Goal: Transaction & Acquisition: Subscribe to service/newsletter

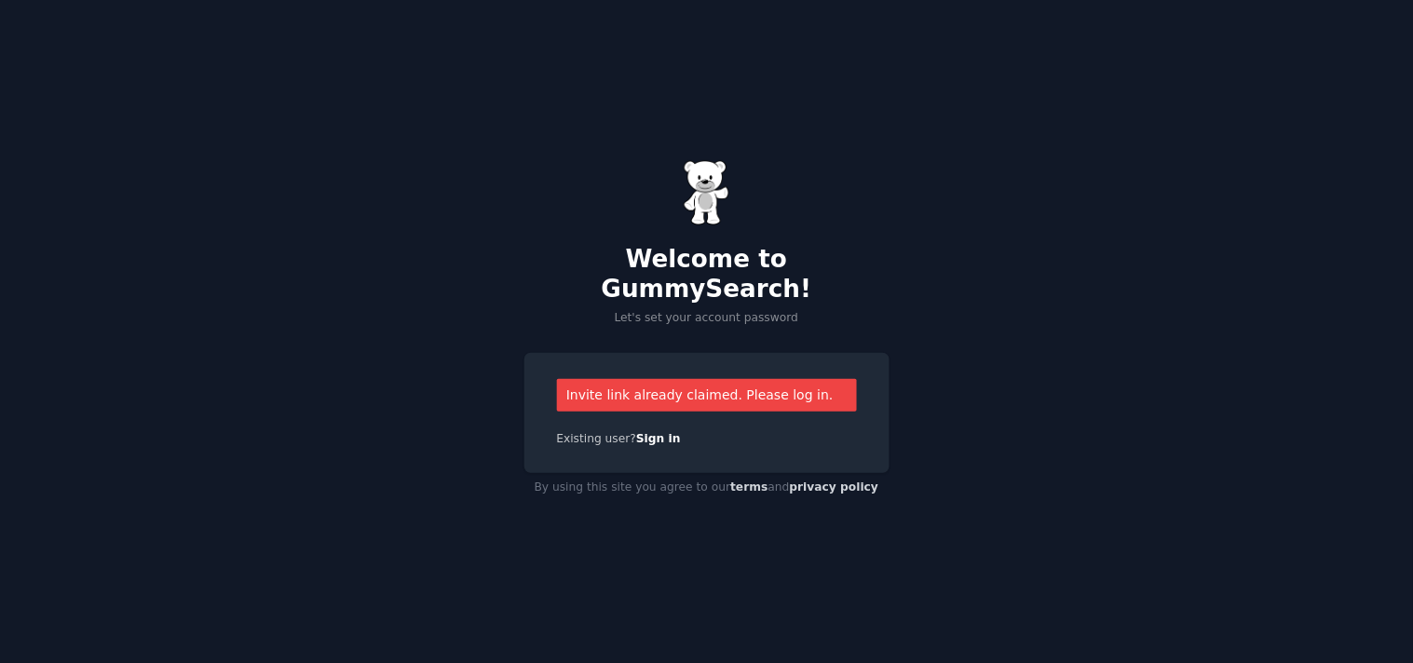
click at [775, 379] on div "Invite link already claimed. Please log in." at bounding box center [707, 395] width 300 height 33
click at [773, 386] on div "Invite link already claimed. Please log in." at bounding box center [707, 395] width 300 height 33
click at [638, 432] on link "Sign in" at bounding box center [658, 438] width 45 height 13
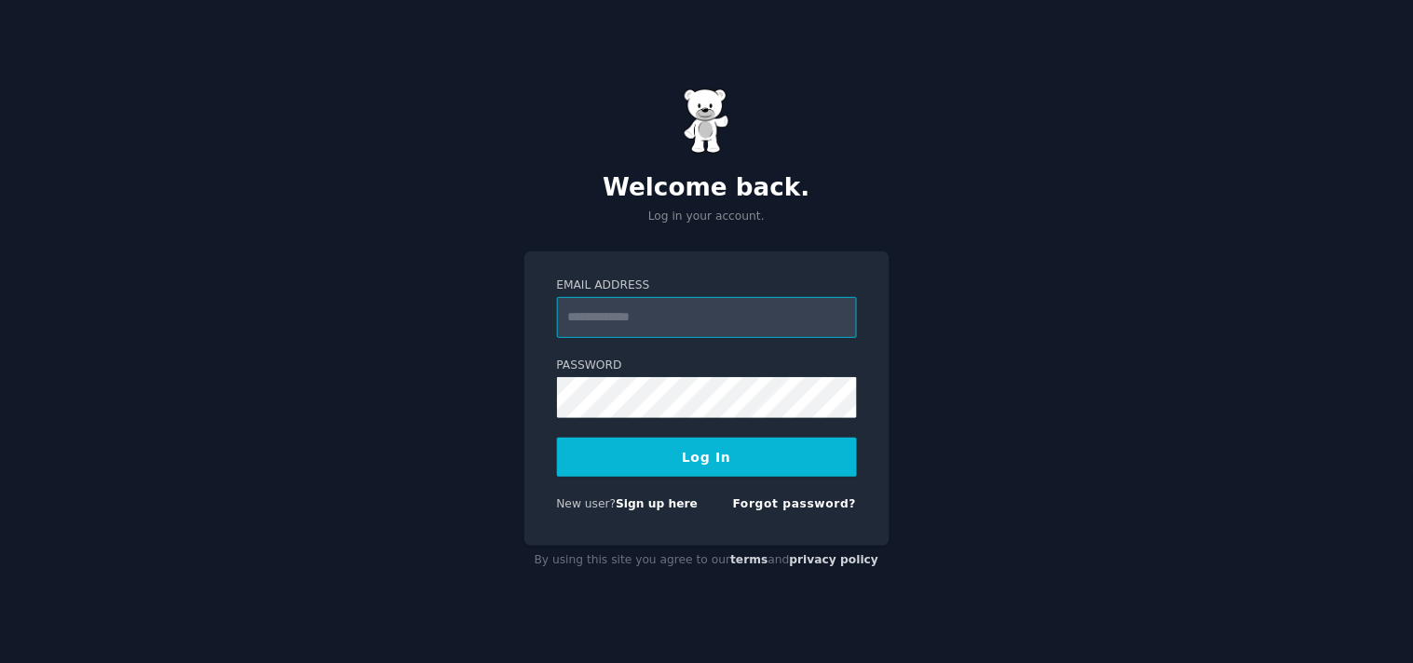
type input "**********"
click at [724, 461] on button "Log In" at bounding box center [707, 457] width 300 height 39
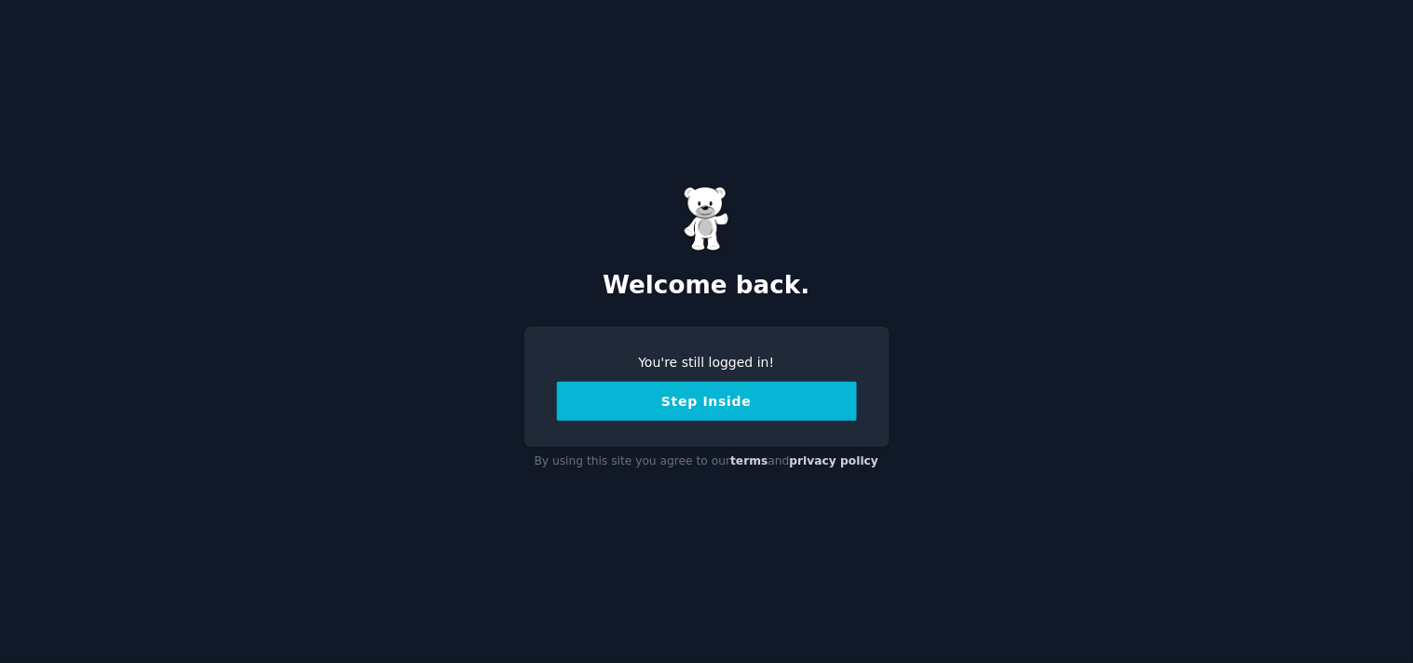
click at [732, 401] on button "Step Inside" at bounding box center [707, 401] width 300 height 39
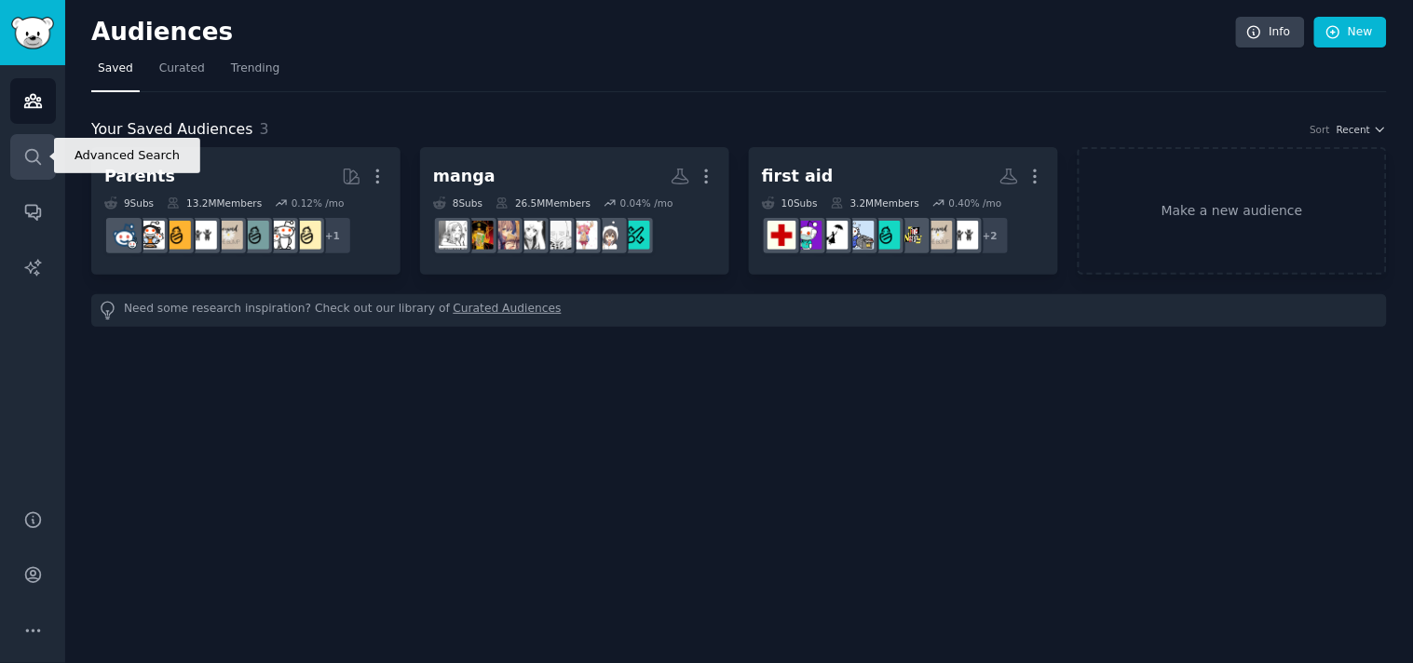
click at [37, 154] on icon "Sidebar" at bounding box center [32, 156] width 15 height 15
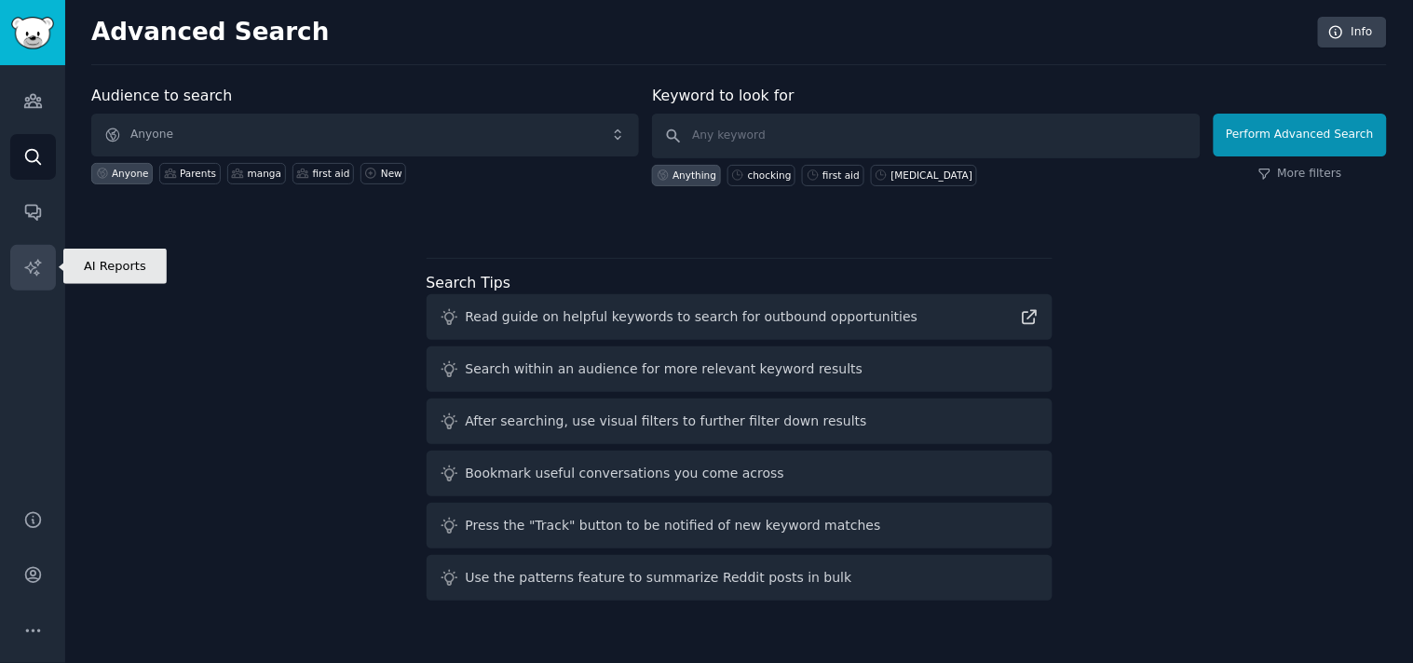
click at [33, 266] on icon "Sidebar" at bounding box center [32, 267] width 16 height 16
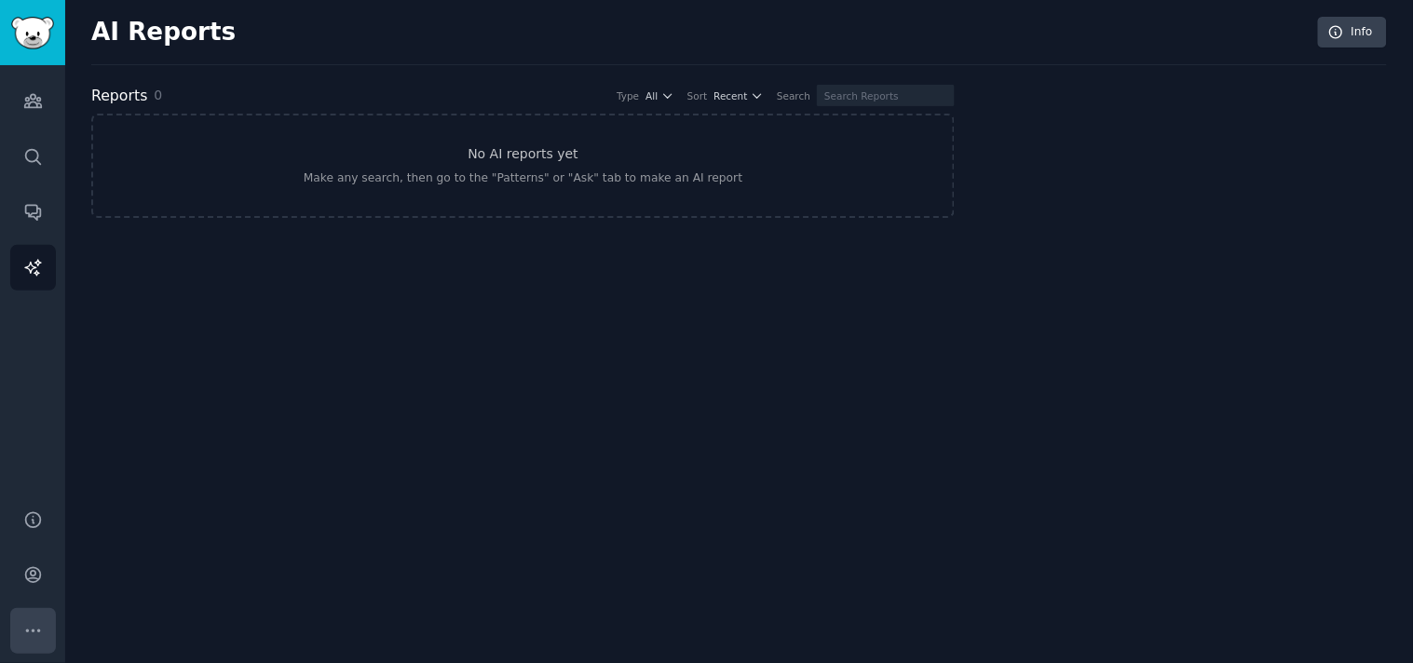
click at [33, 630] on icon "Sidebar" at bounding box center [32, 631] width 13 height 2
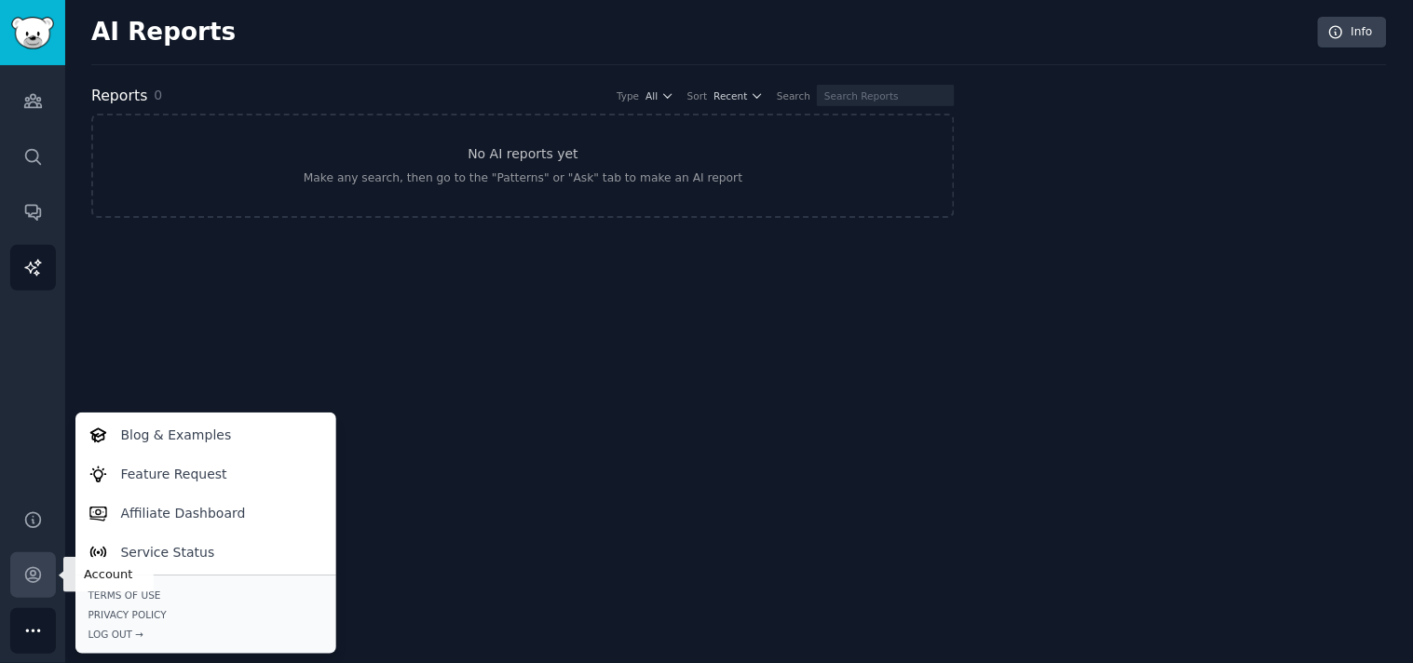
click at [32, 573] on icon "Sidebar" at bounding box center [33, 575] width 20 height 20
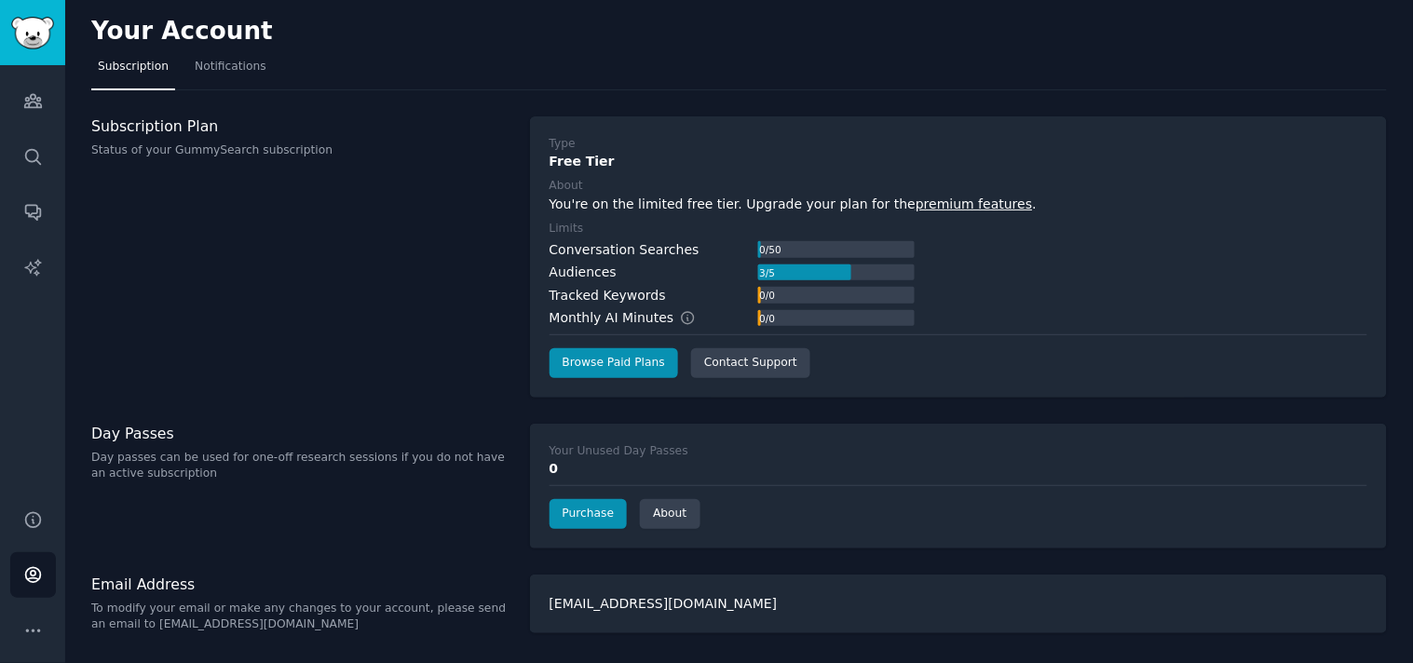
click at [945, 200] on link "premium features" at bounding box center [973, 204] width 116 height 15
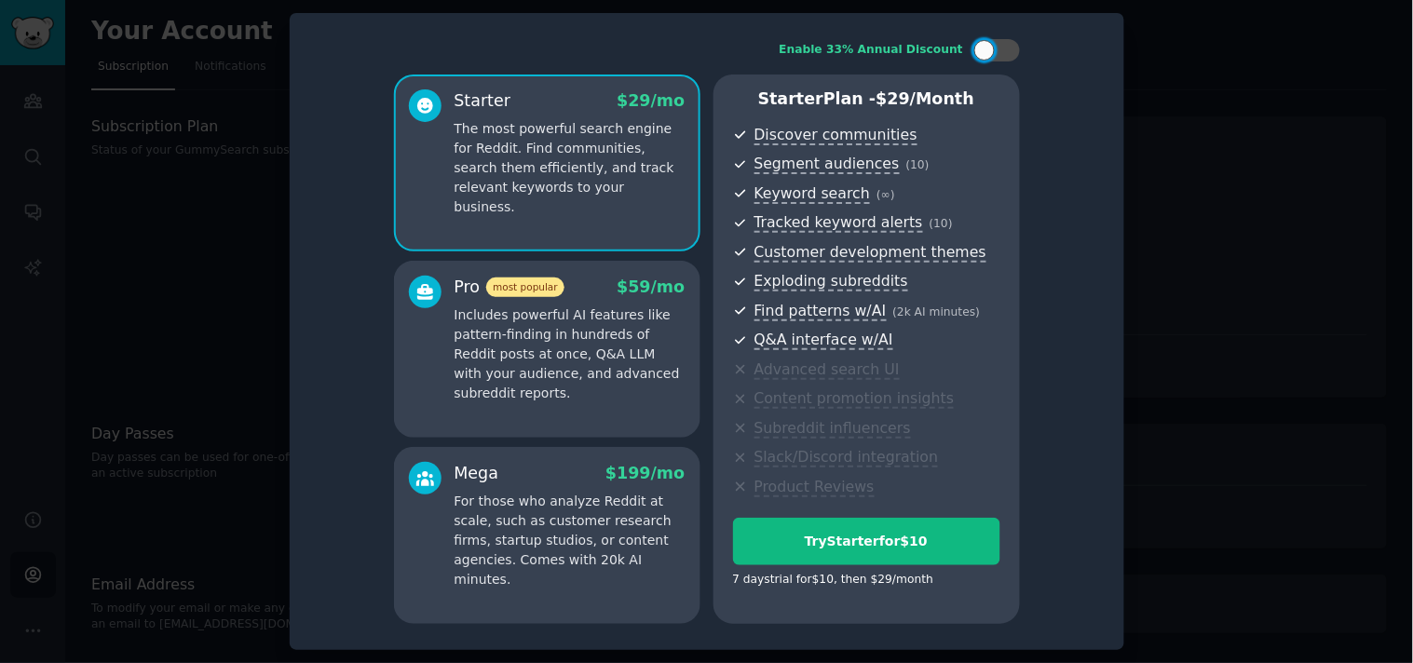
click at [481, 317] on p "Includes powerful AI features like pattern-finding in hundreds of Reddit posts …" at bounding box center [569, 354] width 231 height 98
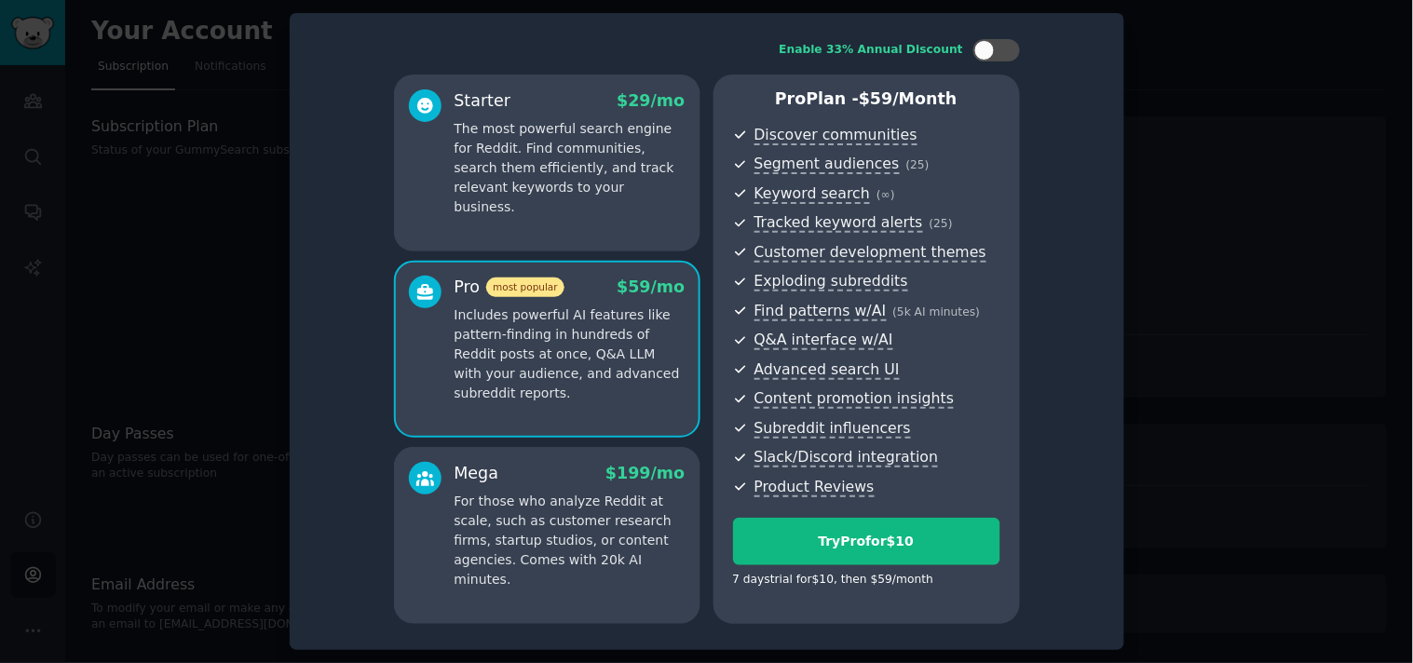
click at [606, 144] on p "The most powerful search engine for Reddit. Find communities, search them effic…" at bounding box center [569, 168] width 231 height 98
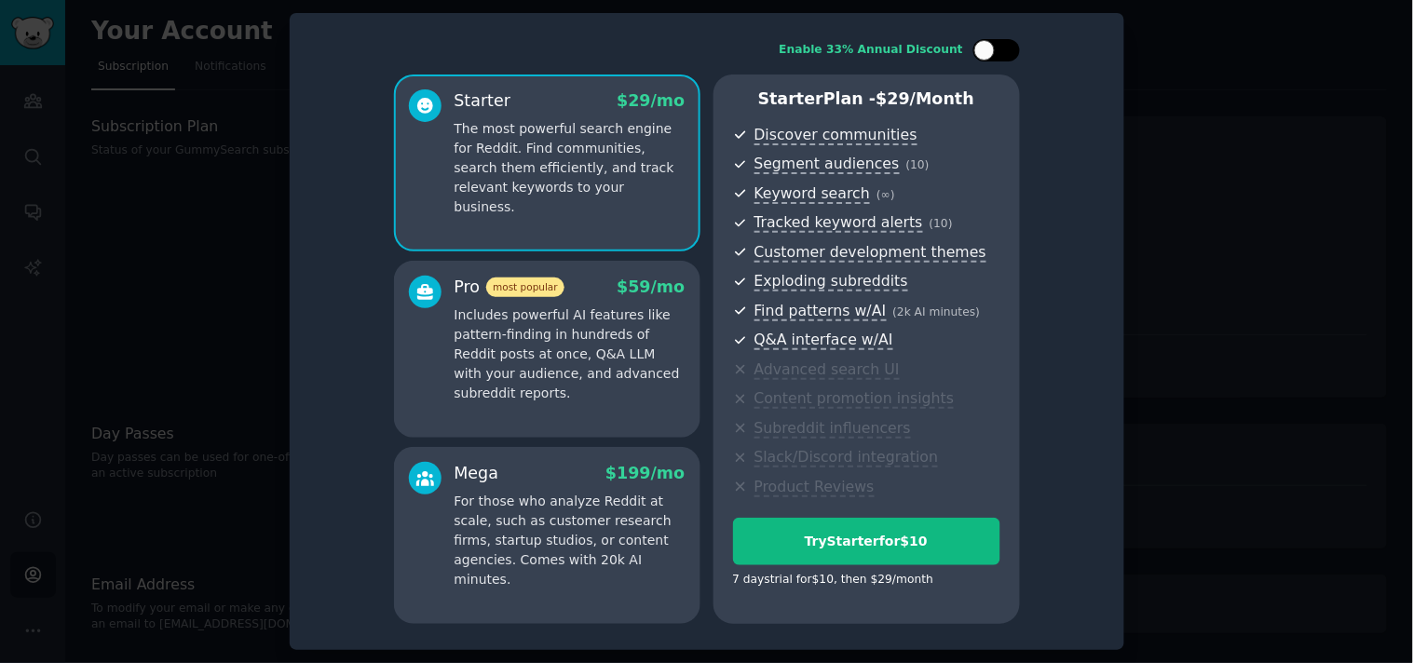
click at [990, 48] on div at bounding box center [984, 50] width 20 height 20
click at [982, 52] on icon at bounding box center [986, 51] width 10 height 10
checkbox input "false"
click at [1244, 246] on div at bounding box center [706, 331] width 1413 height 663
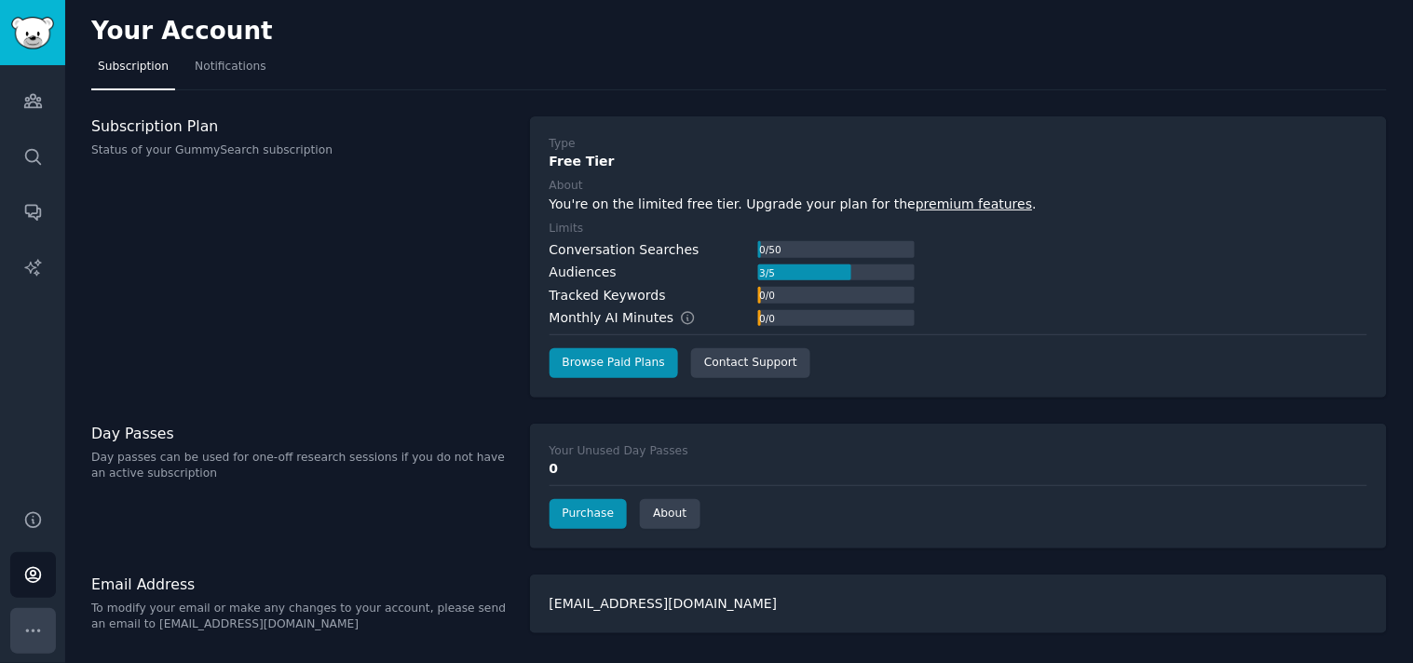
click at [24, 637] on icon "Sidebar" at bounding box center [33, 631] width 20 height 20
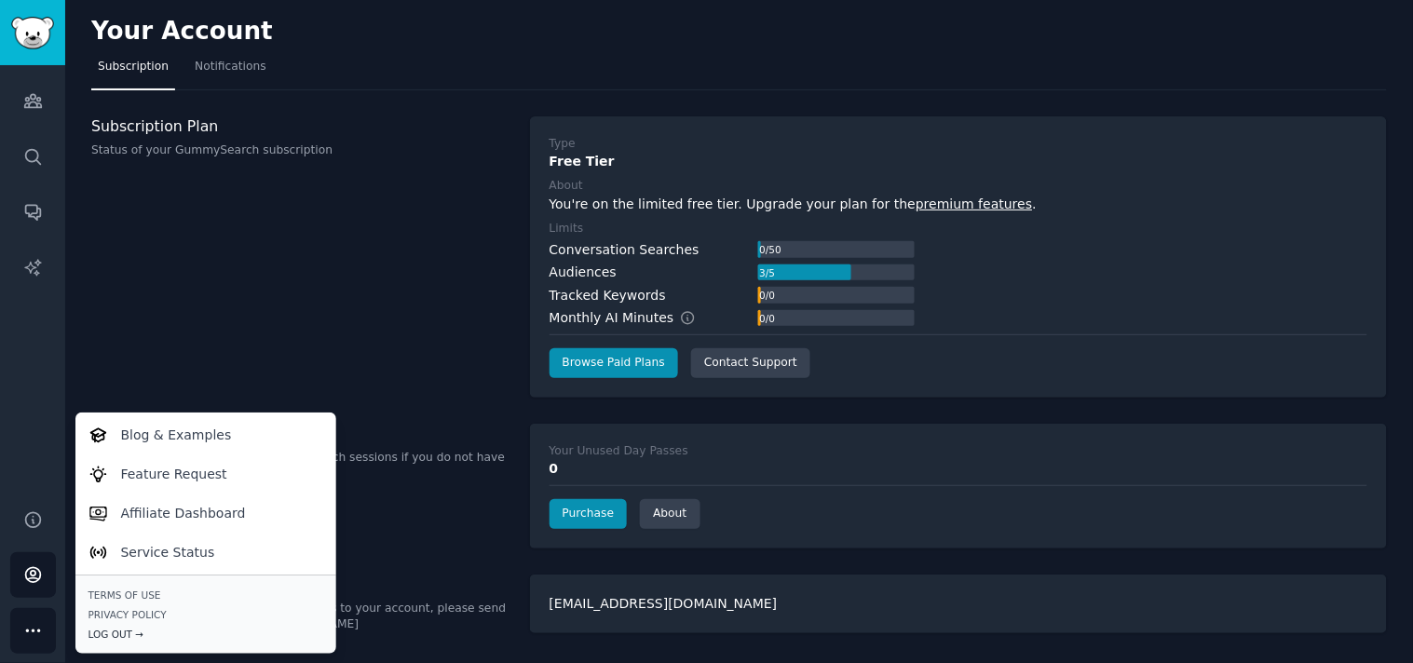
click at [117, 634] on div "Log Out →" at bounding box center [205, 634] width 235 height 13
